Goal: Find specific page/section: Find specific page/section

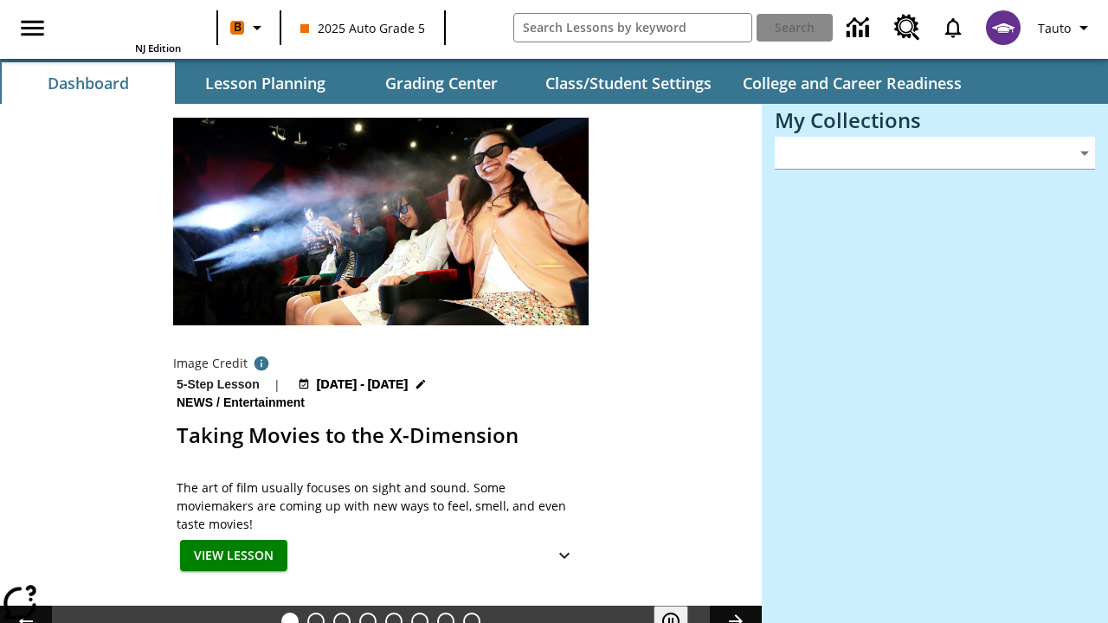
type input "-1"
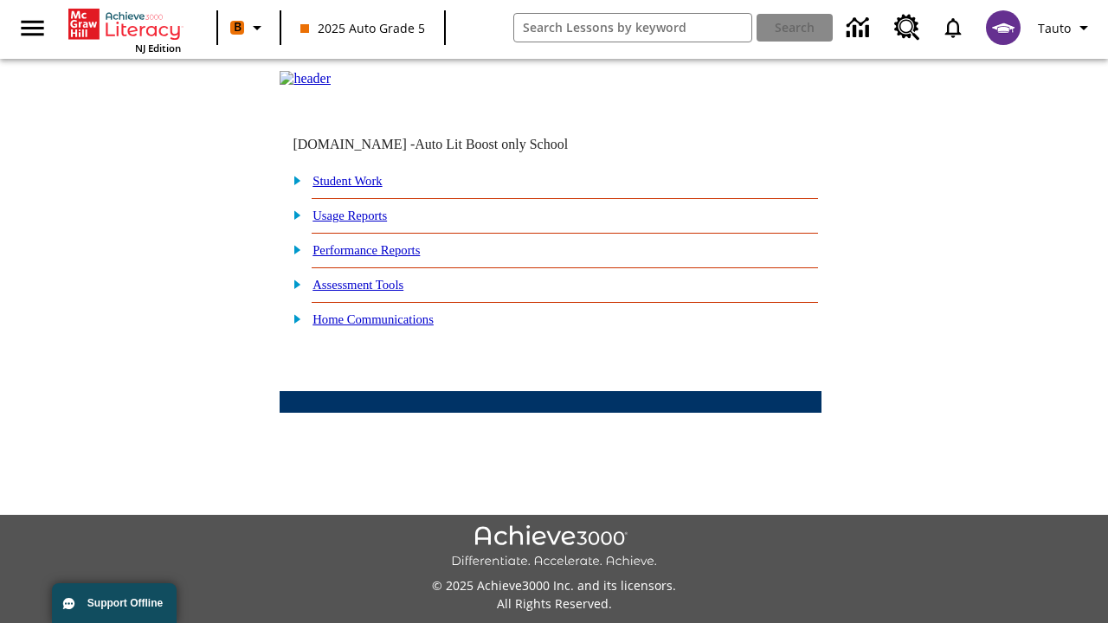
click at [359, 188] on link "Student Work" at bounding box center [347, 181] width 69 height 14
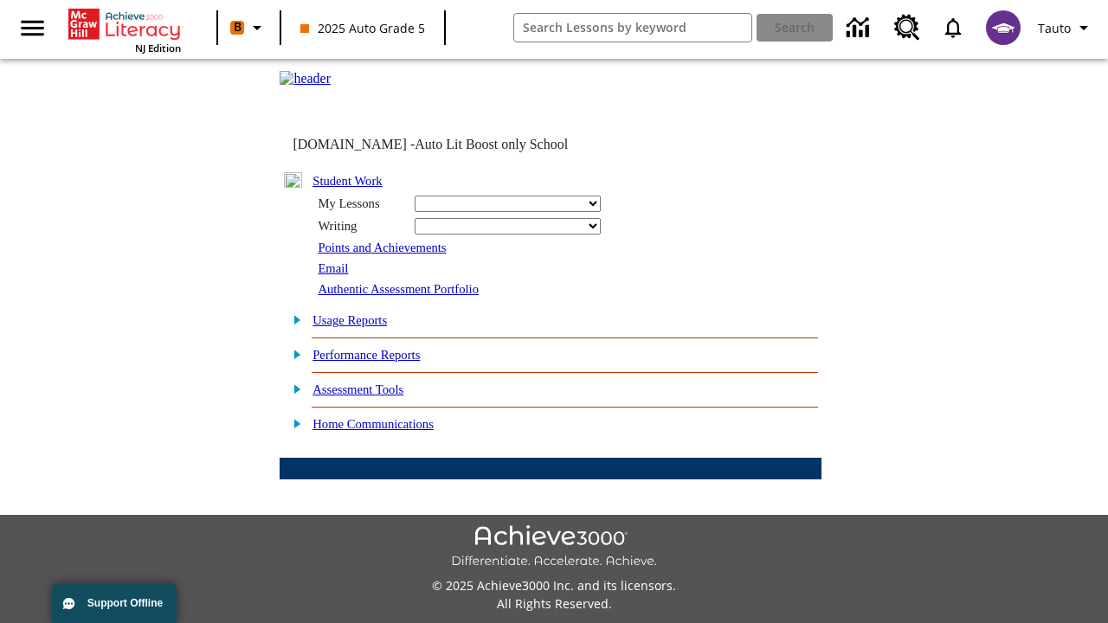
select select "/options/reports/?report_id=24&atype=14&section=2"
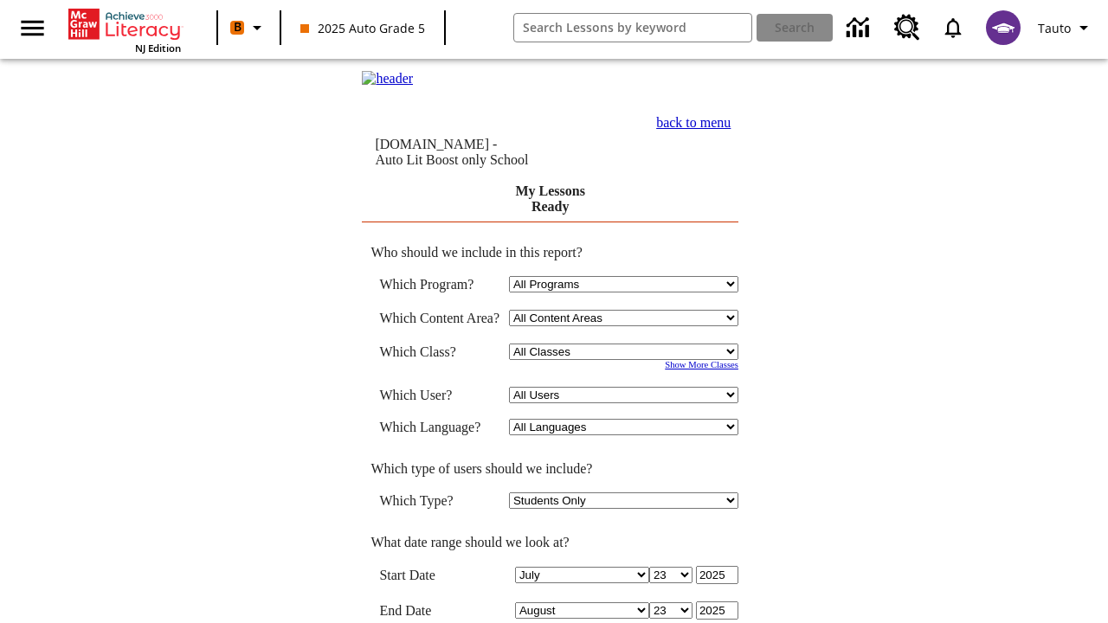
scroll to position [452, 0]
